Goal: Register for event/course

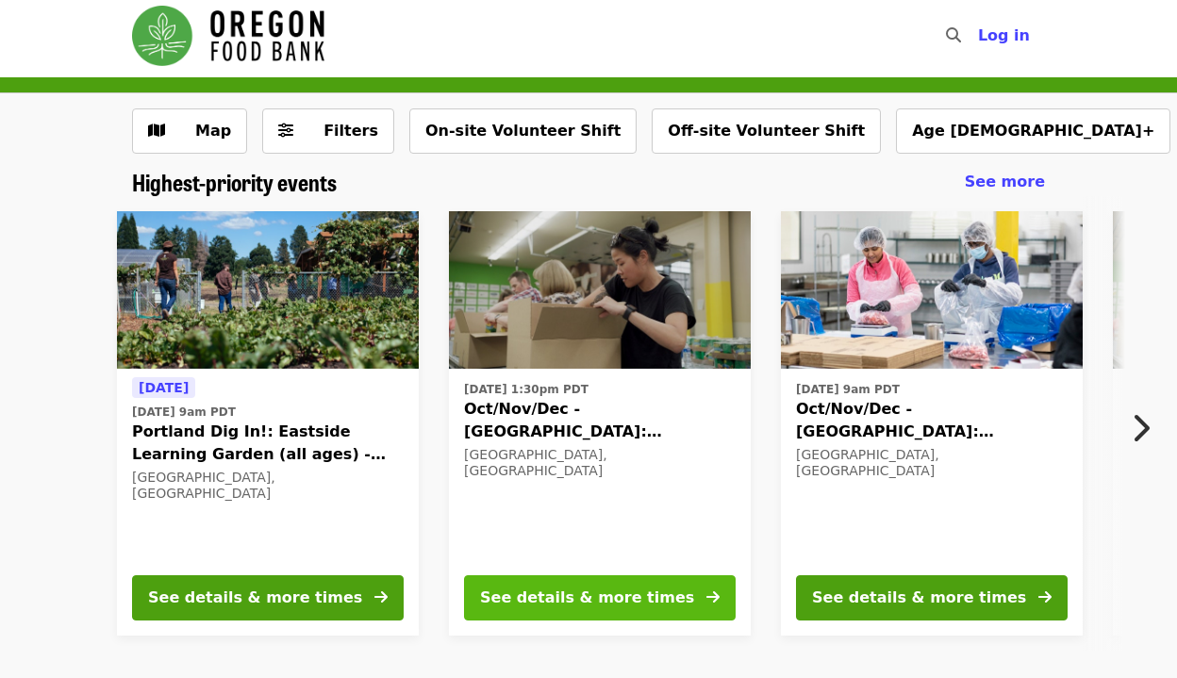
click at [532, 592] on div "See details & more times" at bounding box center [587, 597] width 214 height 23
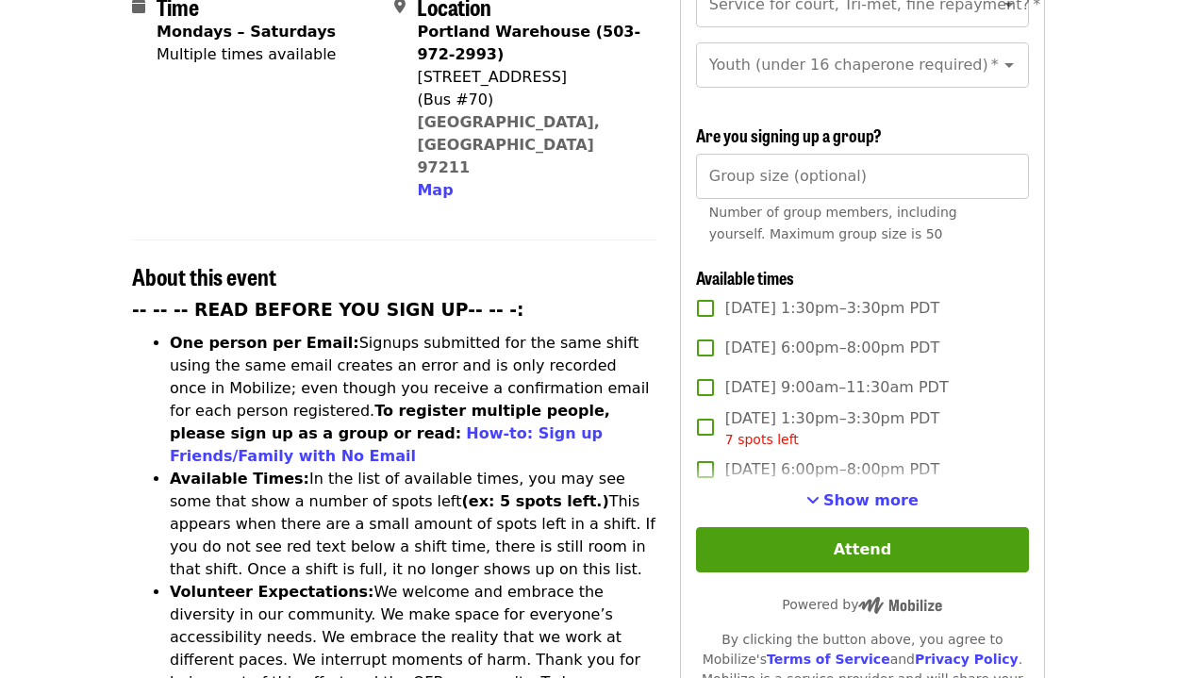
scroll to position [513, 0]
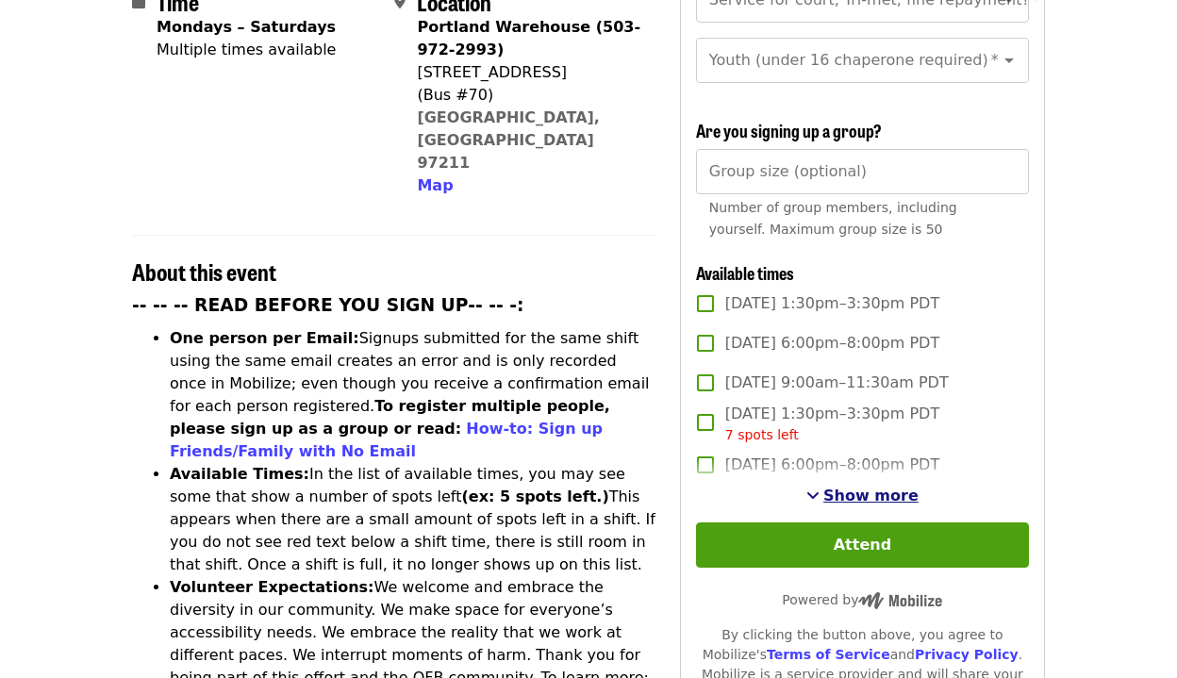
click at [898, 487] on span "Show more" at bounding box center [870, 496] width 95 height 18
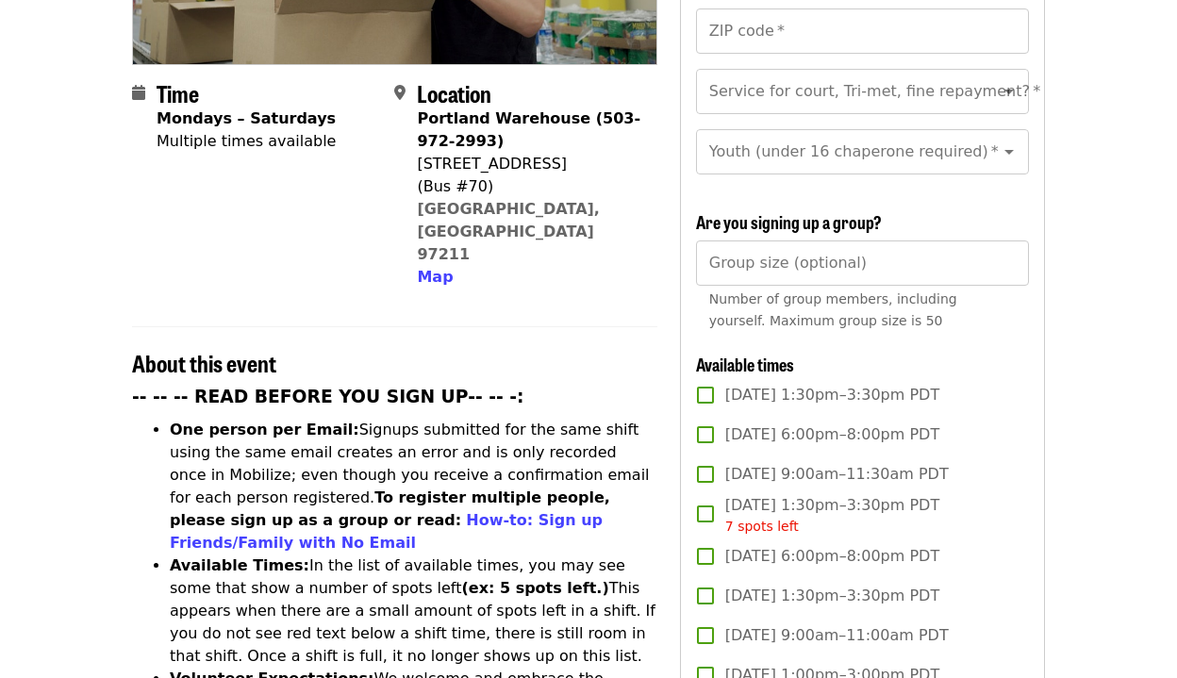
scroll to position [365, 0]
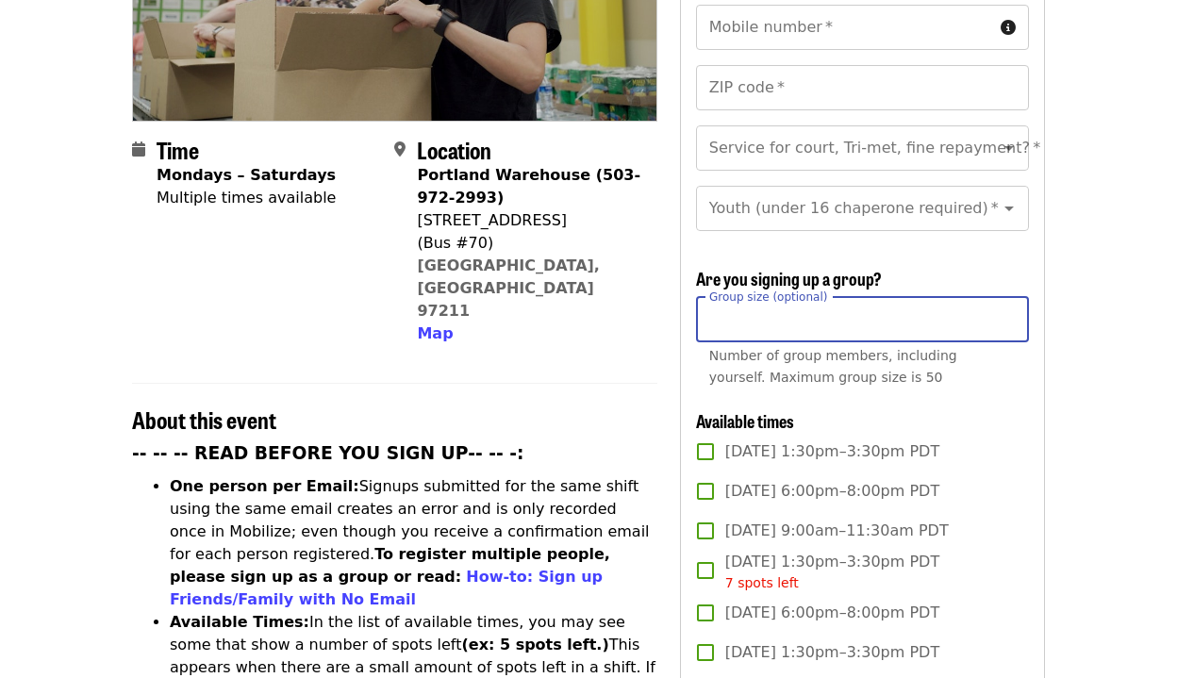
click at [963, 297] on input "Group size (optional)" at bounding box center [862, 319] width 333 height 45
click at [1011, 297] on input "*" at bounding box center [862, 319] width 333 height 45
type input "*"
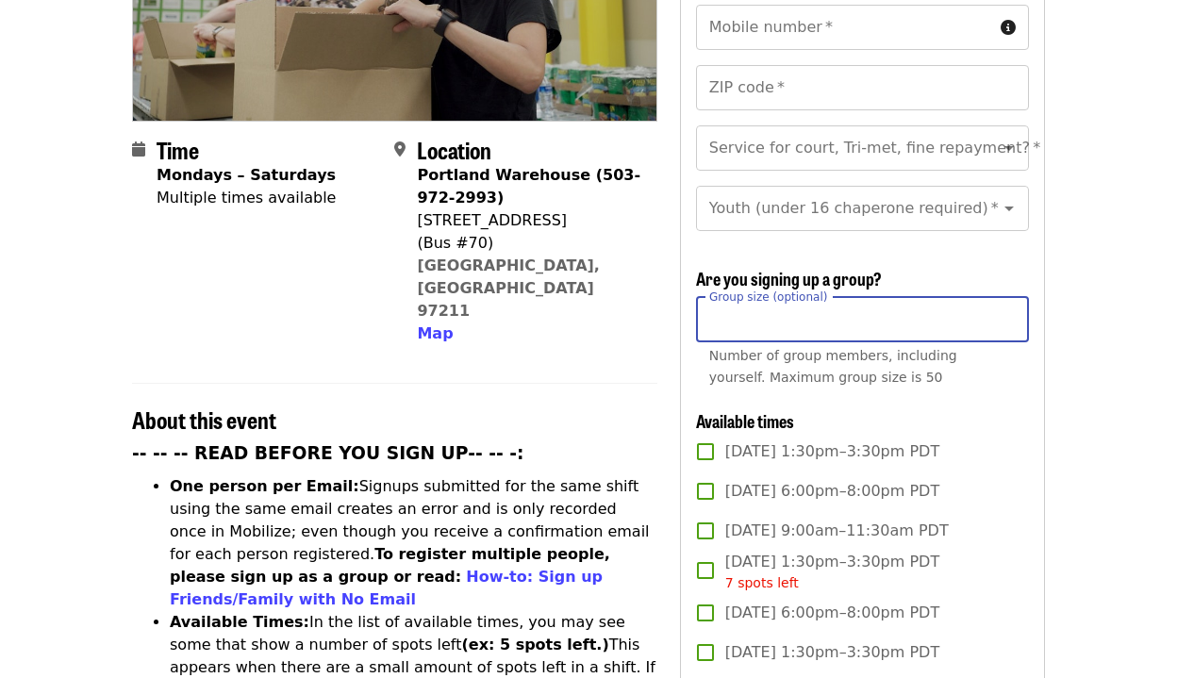
click at [1011, 297] on input "*" at bounding box center [862, 319] width 333 height 45
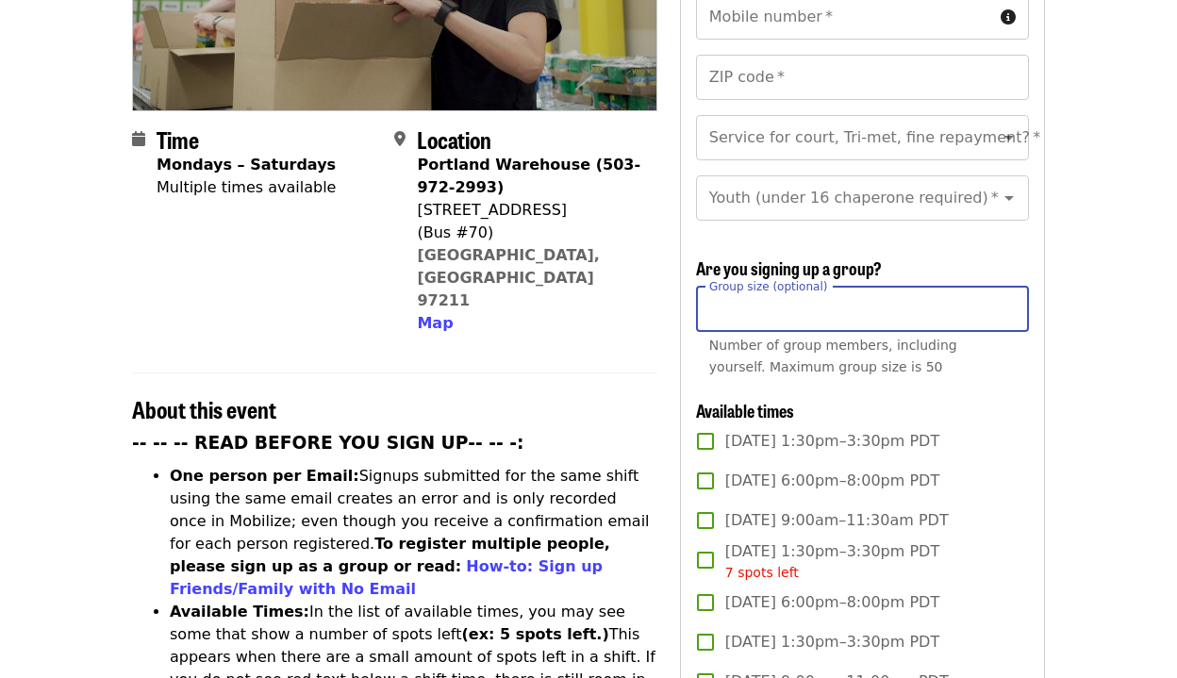
scroll to position [382, 0]
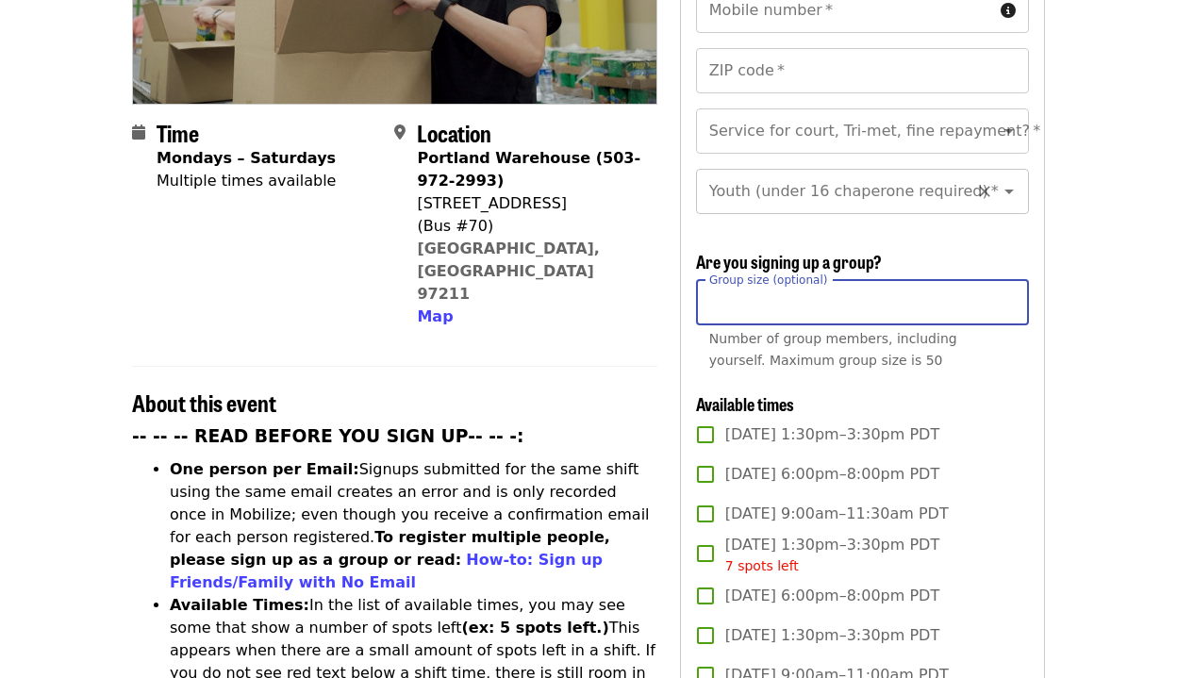
click at [1001, 180] on icon "Open" at bounding box center [1009, 191] width 23 height 23
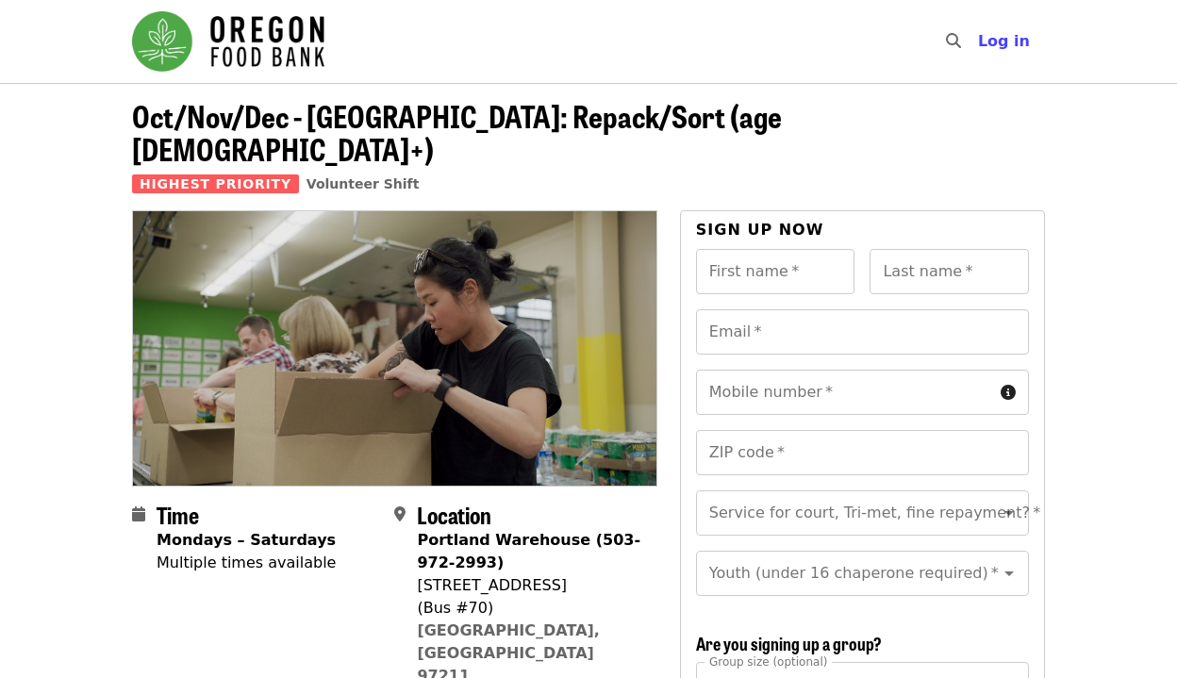
scroll to position [0, 0]
